Goal: Task Accomplishment & Management: Manage account settings

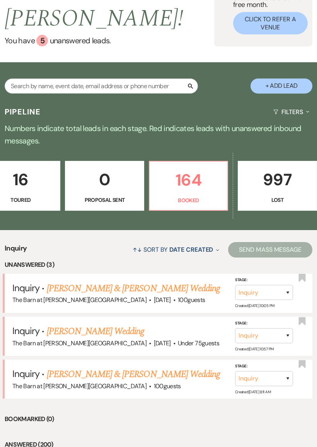
scroll to position [0, 364]
click at [185, 200] on p "Booked" at bounding box center [188, 200] width 68 height 8
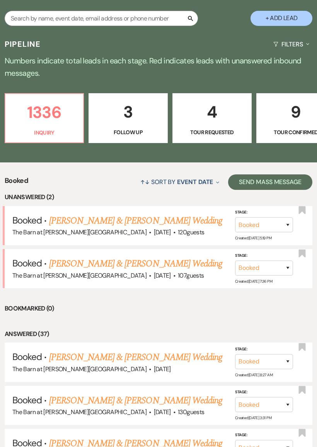
click at [191, 215] on link "[PERSON_NAME] & [PERSON_NAME] Wedding" at bounding box center [135, 221] width 173 height 14
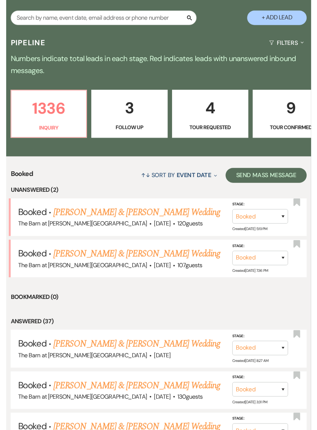
scroll to position [17, 0]
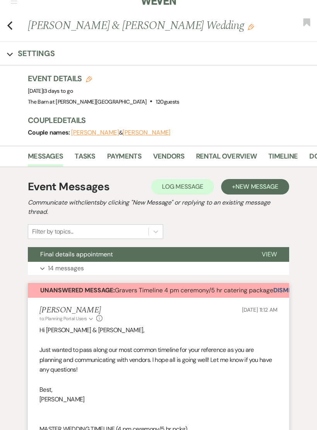
click at [283, 287] on button "Dismiss Alert" at bounding box center [295, 290] width 44 height 15
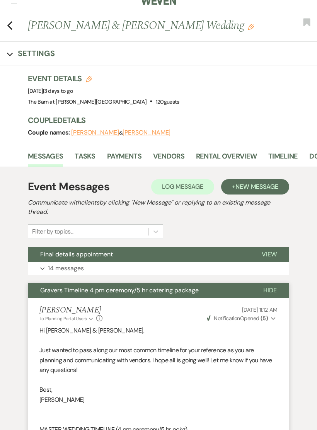
click at [10, 21] on icon "Previous" at bounding box center [10, 25] width 6 height 9
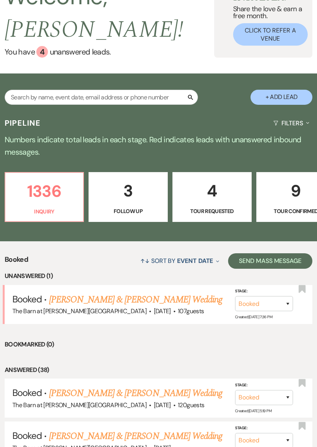
click at [194, 296] on link "[PERSON_NAME] & [PERSON_NAME] Wedding" at bounding box center [135, 299] width 173 height 14
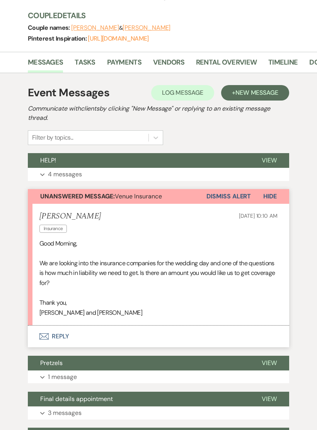
scroll to position [121, 0]
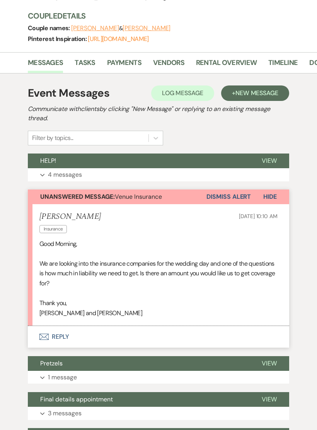
click at [234, 192] on button "Dismiss Alert" at bounding box center [228, 196] width 44 height 15
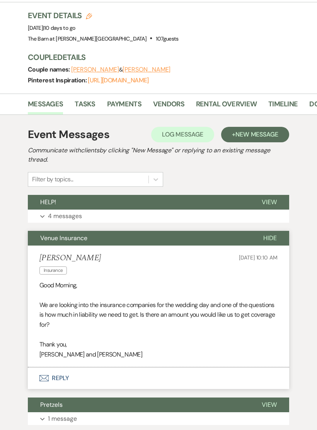
scroll to position [79, 0]
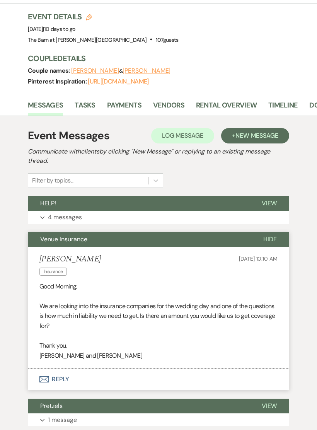
click at [268, 238] on span "Hide" at bounding box center [270, 239] width 14 height 8
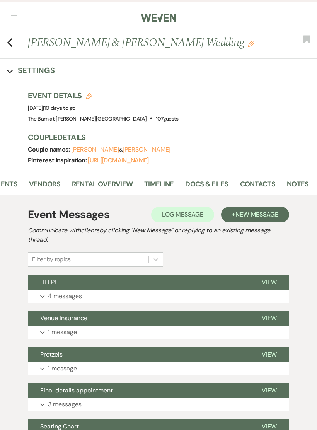
scroll to position [0, 124]
click at [163, 183] on link "Timeline" at bounding box center [158, 186] width 29 height 16
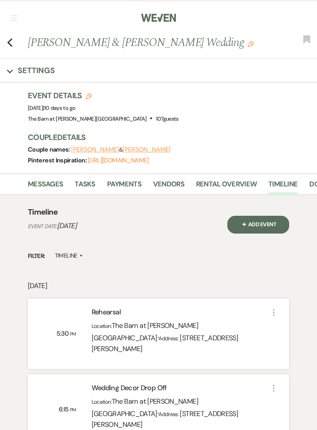
click at [44, 182] on link "Messages" at bounding box center [45, 186] width 35 height 16
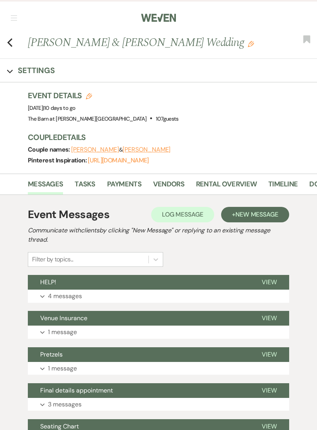
click at [2, 41] on div "Previous [PERSON_NAME] & [PERSON_NAME] Wedding Edit Bookmark" at bounding box center [156, 46] width 321 height 24
click at [10, 38] on icon "Previous" at bounding box center [10, 42] width 6 height 9
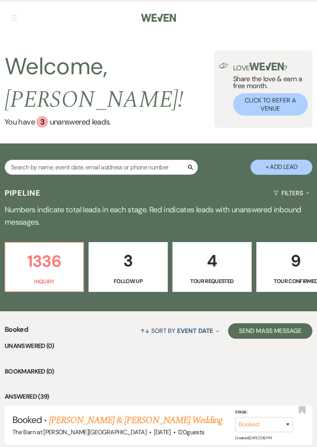
click at [52, 258] on p "1336" at bounding box center [44, 261] width 68 height 26
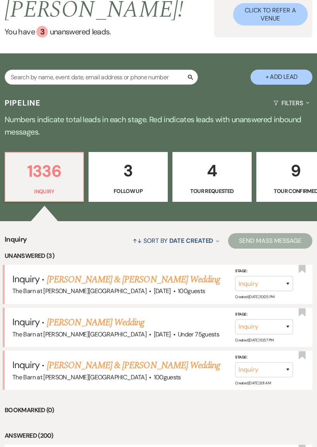
scroll to position [141, 0]
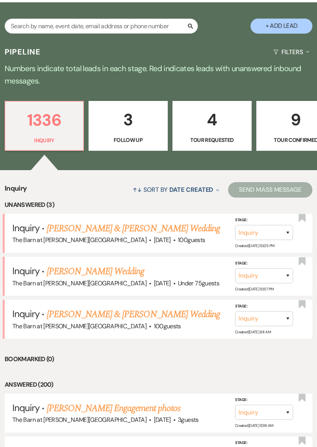
click at [144, 269] on link "[PERSON_NAME] Wedding" at bounding box center [96, 272] width 98 height 14
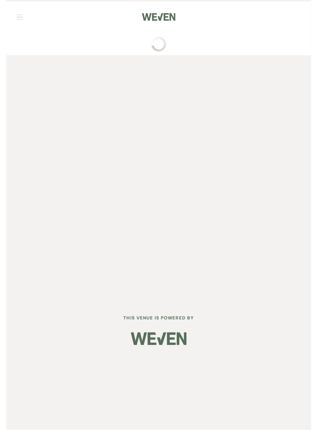
scroll to position [17, 0]
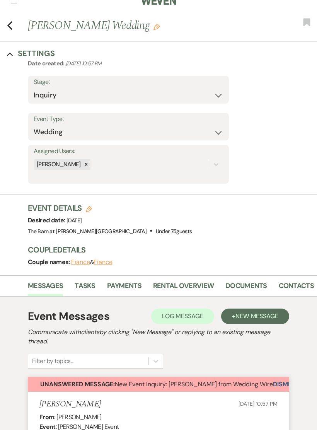
select select "3"
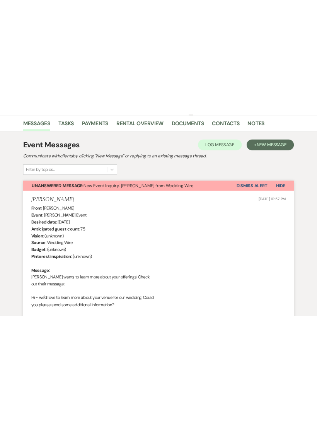
scroll to position [192, 0]
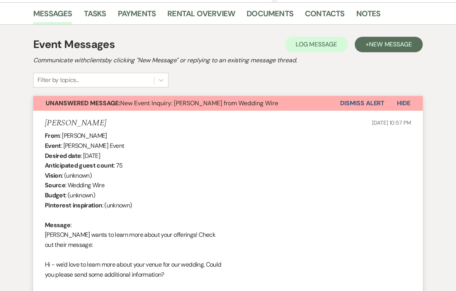
click at [316, 103] on button "Dismiss Alert" at bounding box center [362, 103] width 44 height 15
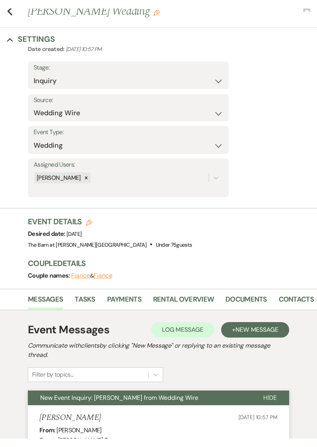
scroll to position [0, 0]
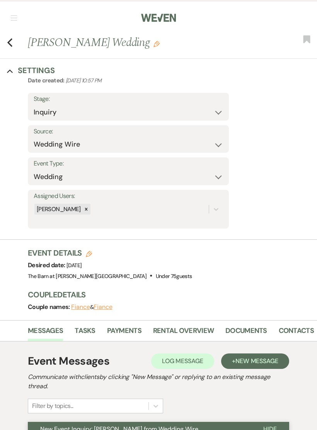
click at [10, 41] on icon "Previous" at bounding box center [10, 42] width 6 height 9
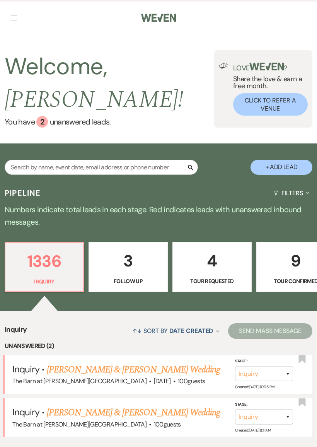
click at [168, 408] on link "[PERSON_NAME] & [PERSON_NAME] Wedding" at bounding box center [133, 412] width 173 height 14
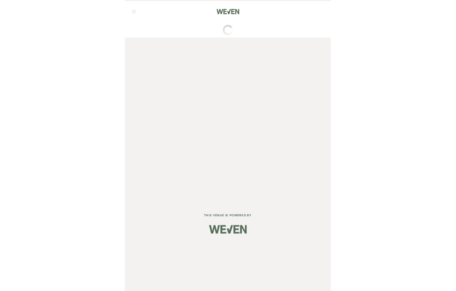
scroll to position [17, 0]
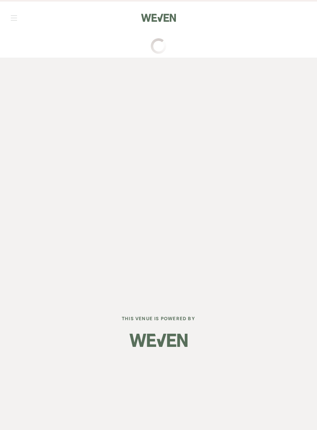
select select "17"
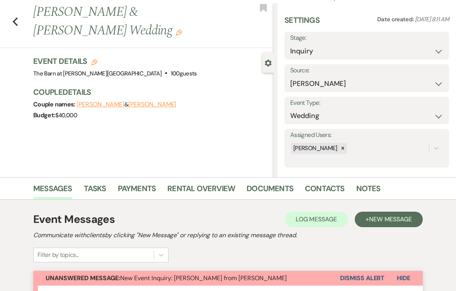
click at [316, 273] on button "Dismiss Alert" at bounding box center [362, 277] width 44 height 15
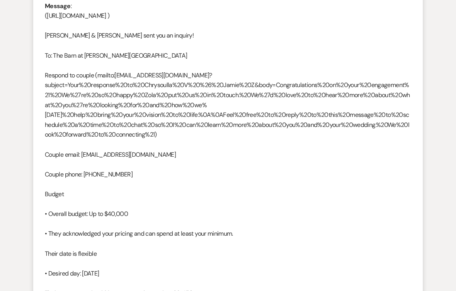
scroll to position [408, 0]
